Goal: Task Accomplishment & Management: Use online tool/utility

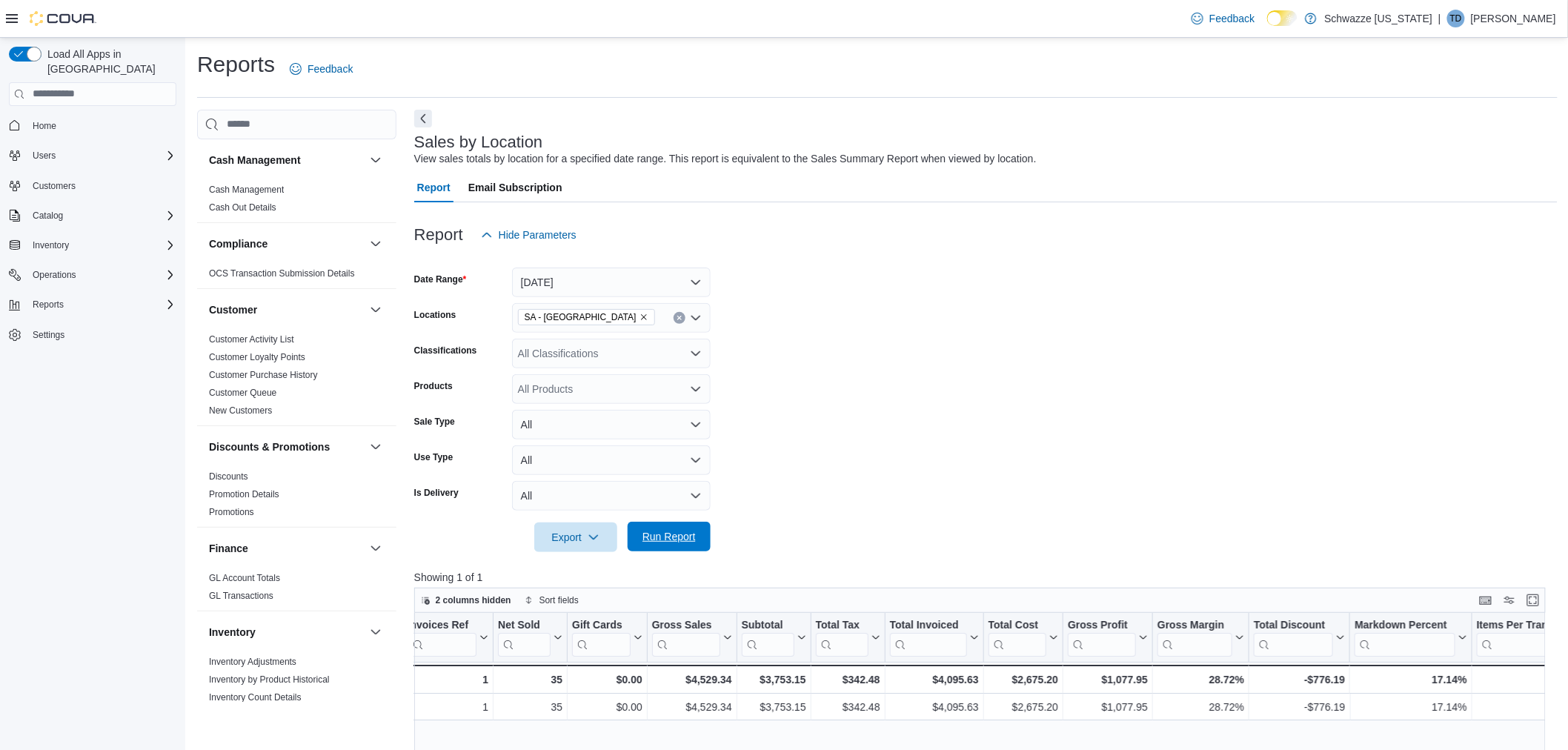
drag, startPoint x: 682, startPoint y: 542, endPoint x: 670, endPoint y: 546, distance: 12.6
click at [682, 542] on span "Run Report" at bounding box center [669, 537] width 54 height 15
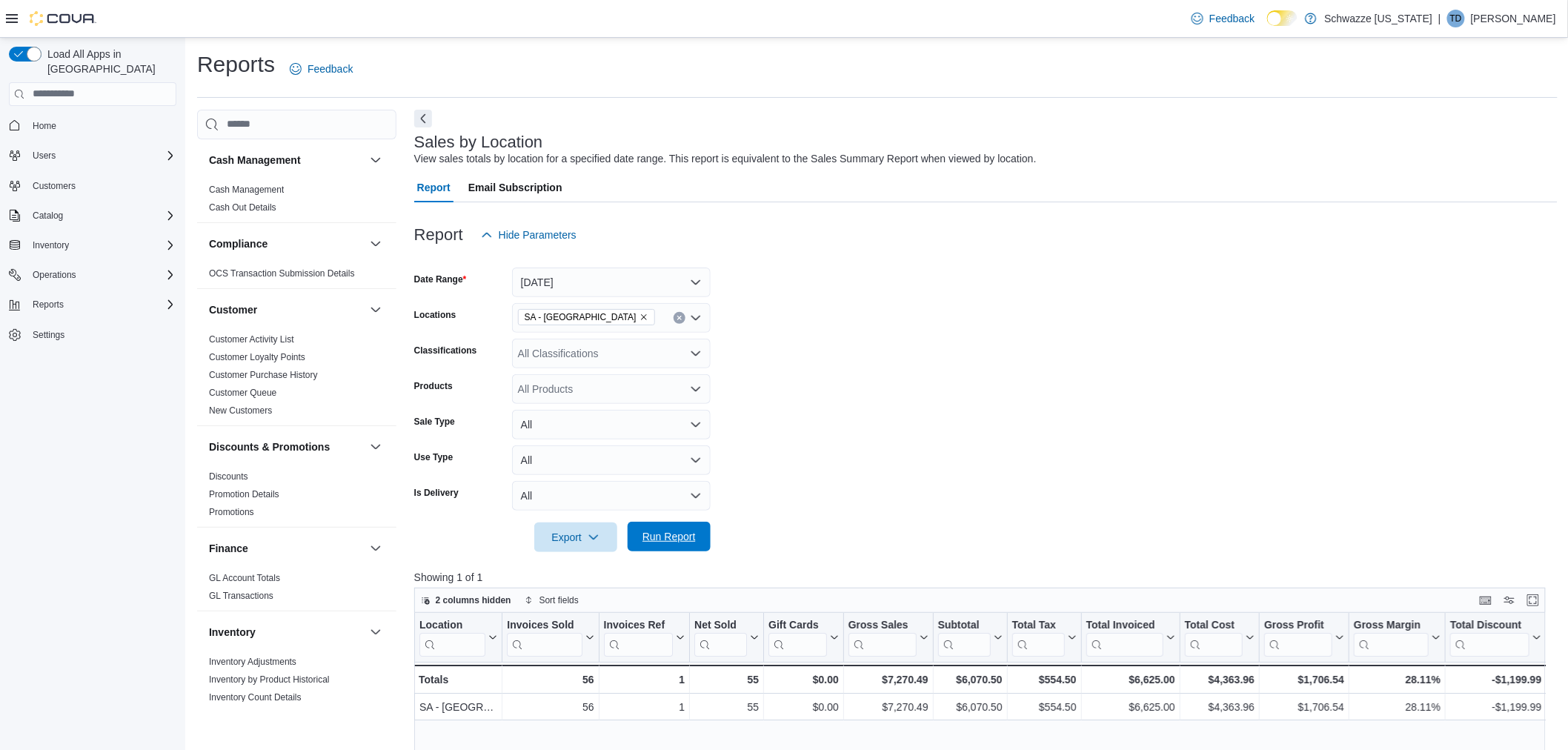
click at [697, 534] on span "Run Report" at bounding box center [669, 536] width 66 height 29
